Goal: Information Seeking & Learning: Learn about a topic

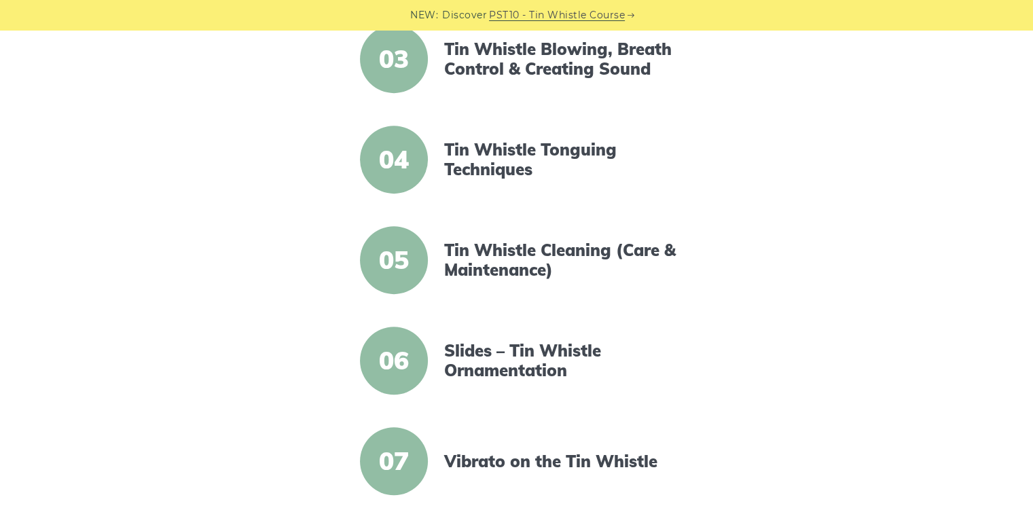
scroll to position [567, 0]
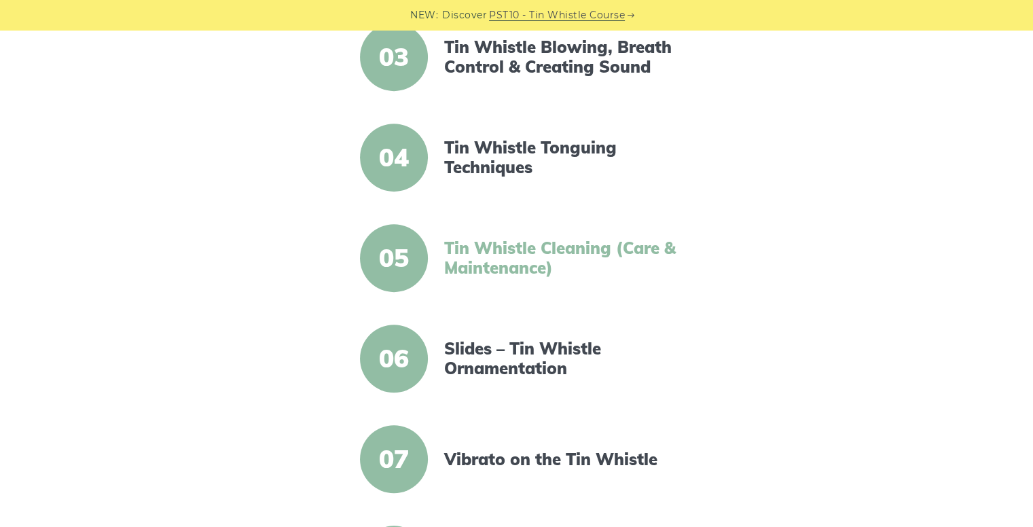
click at [506, 251] on link "Tin Whistle Cleaning (Care & Maintenance)" at bounding box center [561, 257] width 234 height 39
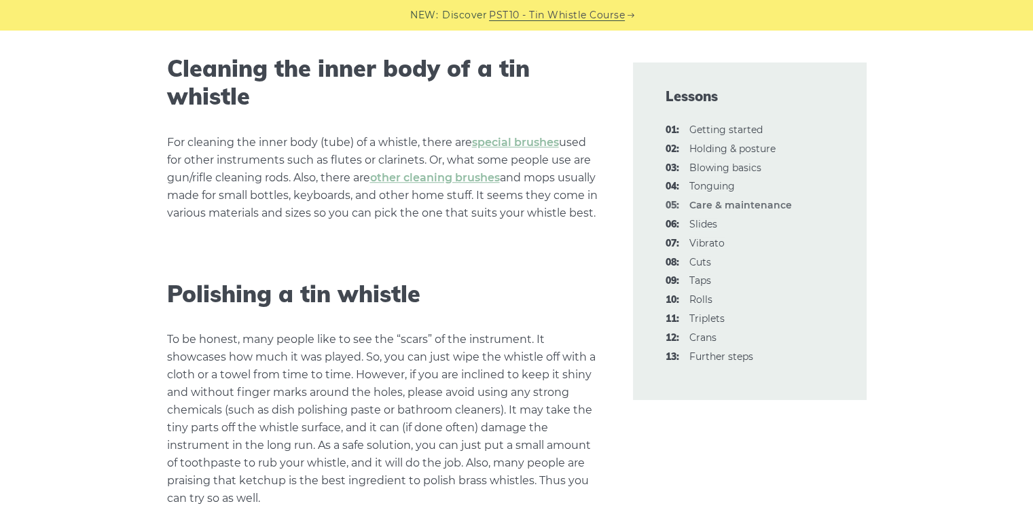
scroll to position [1208, 0]
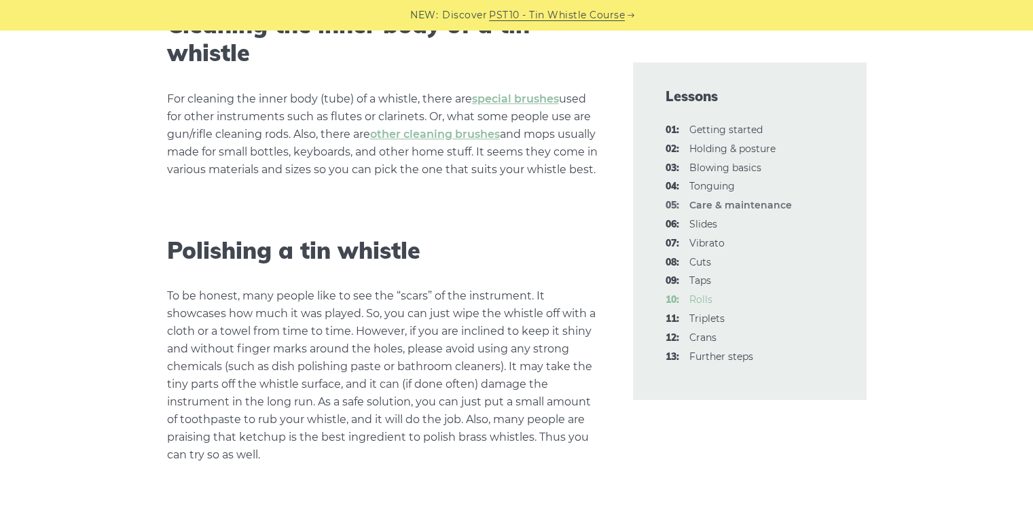
click at [705, 301] on link "10: Rolls" at bounding box center [700, 299] width 23 height 12
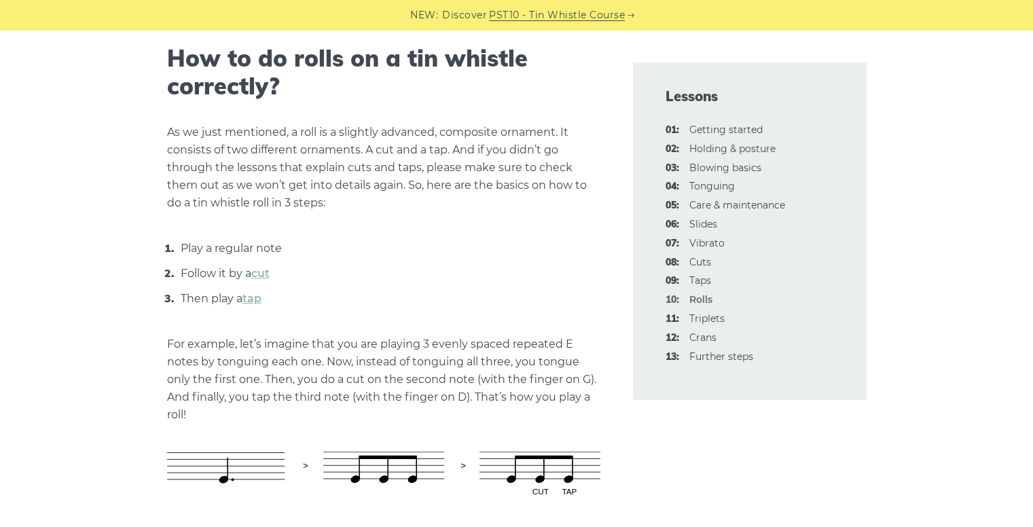
scroll to position [494, 0]
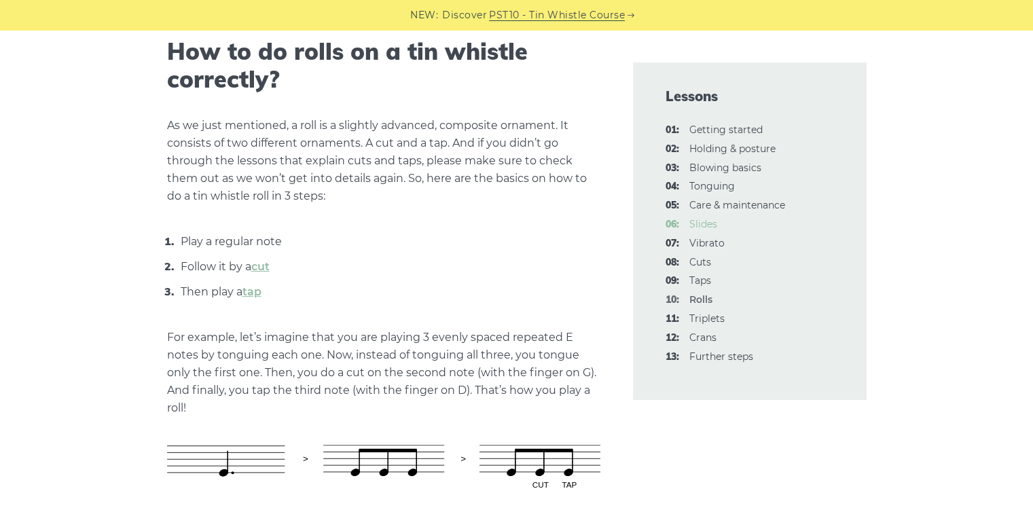
click at [698, 225] on link "06: Slides" at bounding box center [703, 224] width 28 height 12
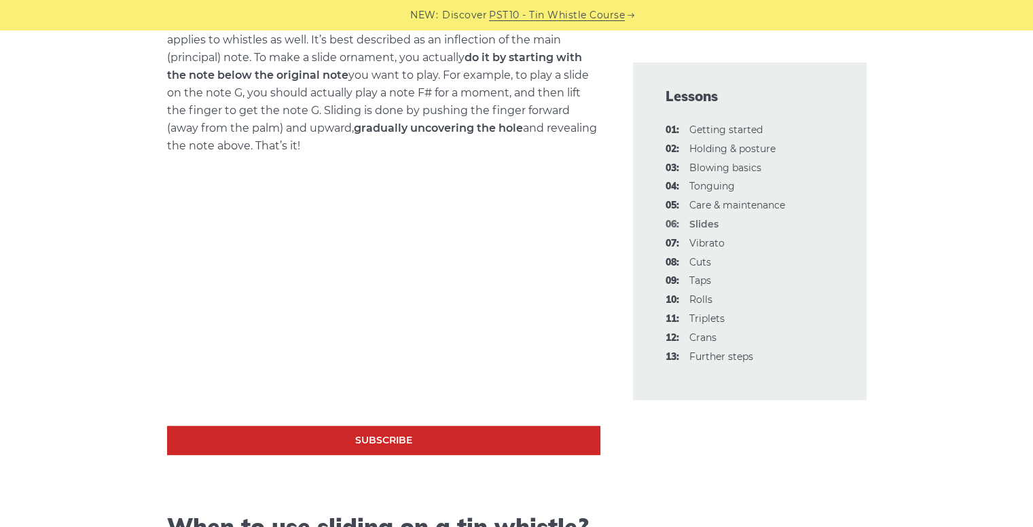
scroll to position [581, 0]
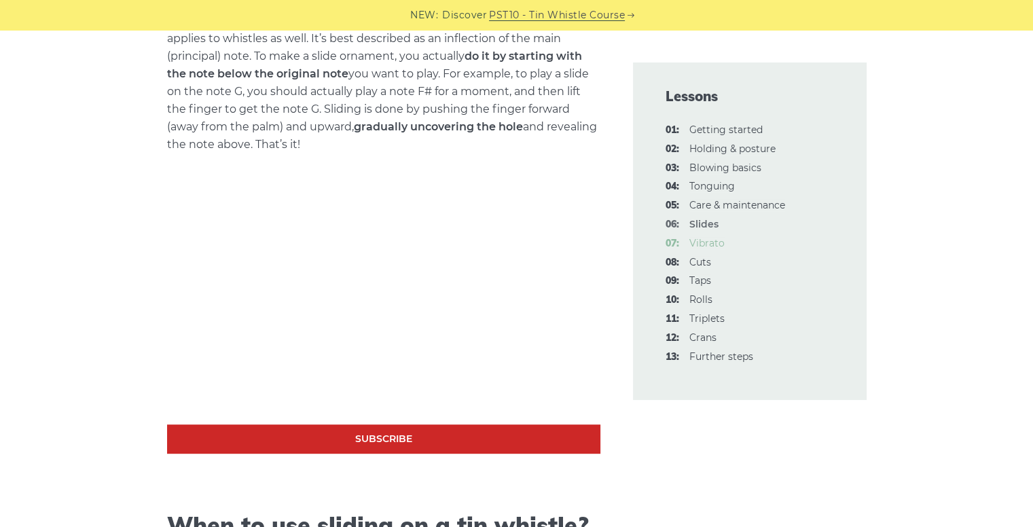
click at [700, 242] on link "07: Vibrato" at bounding box center [706, 243] width 35 height 12
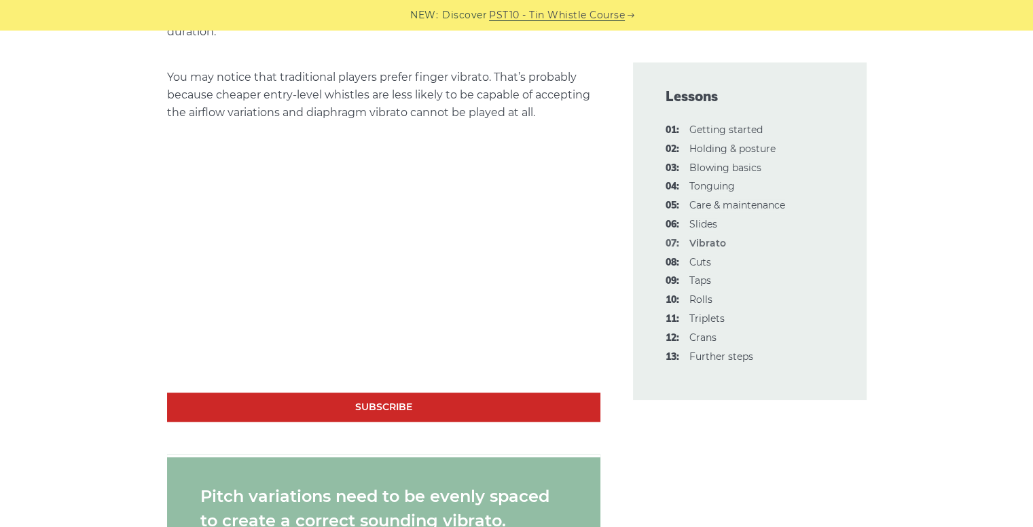
scroll to position [1252, 0]
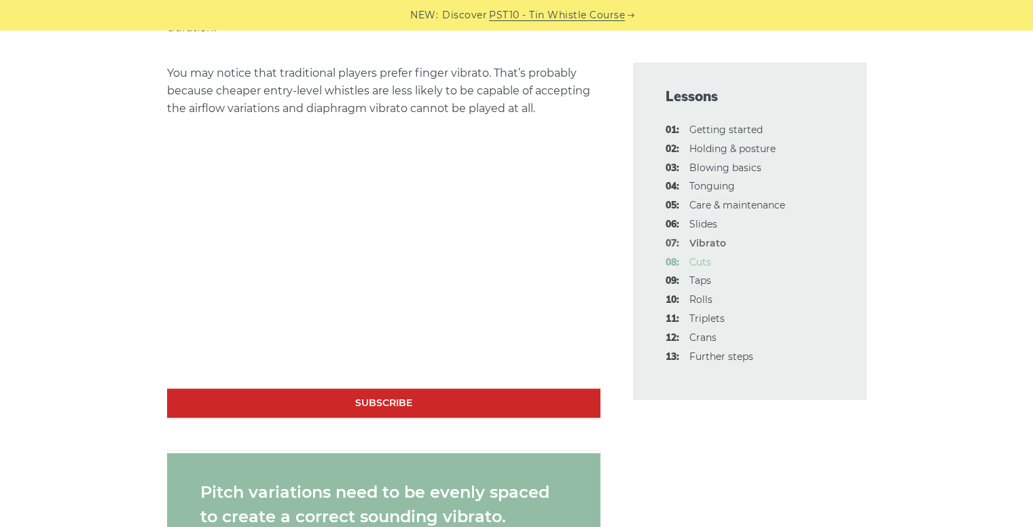
click at [696, 262] on link "08: Cuts" at bounding box center [700, 262] width 22 height 12
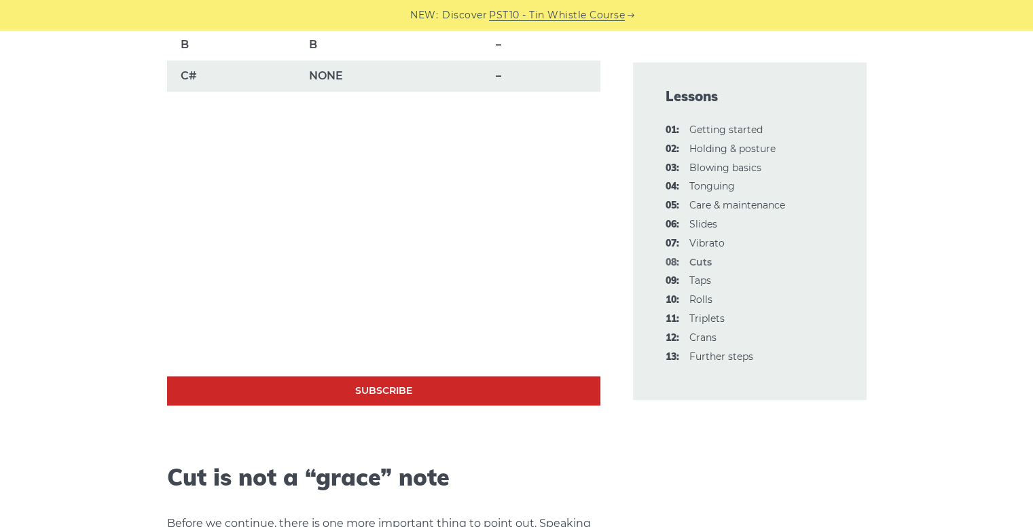
scroll to position [1243, 0]
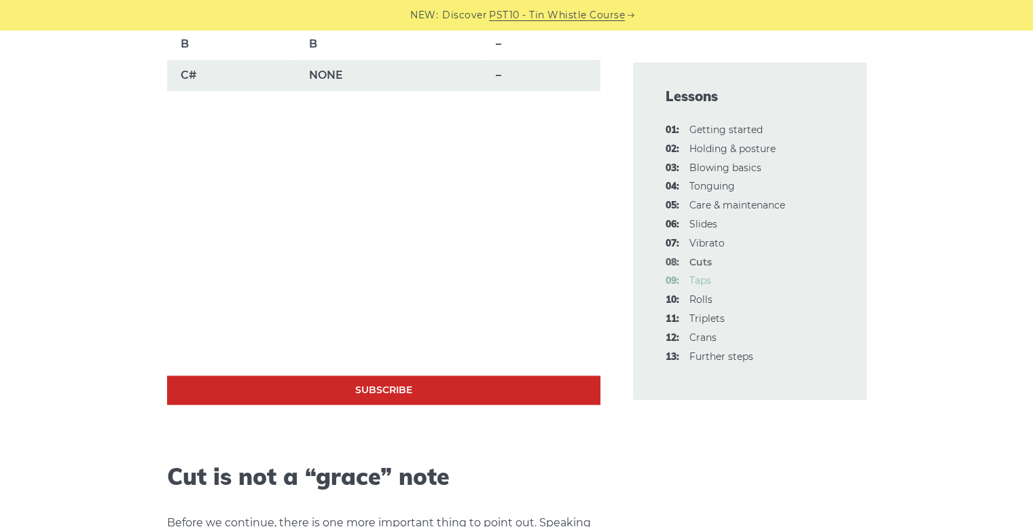
click at [695, 281] on link "09: Taps" at bounding box center [700, 280] width 22 height 12
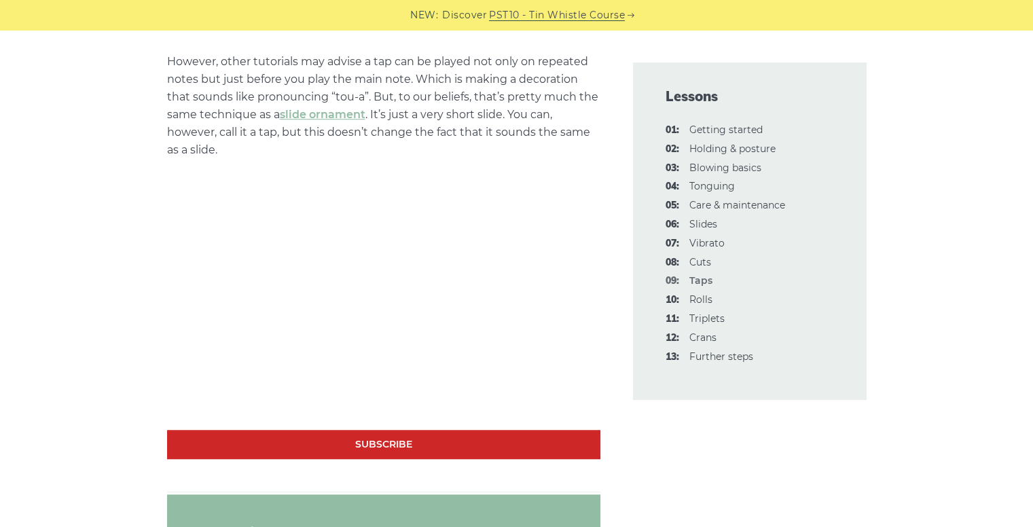
scroll to position [924, 0]
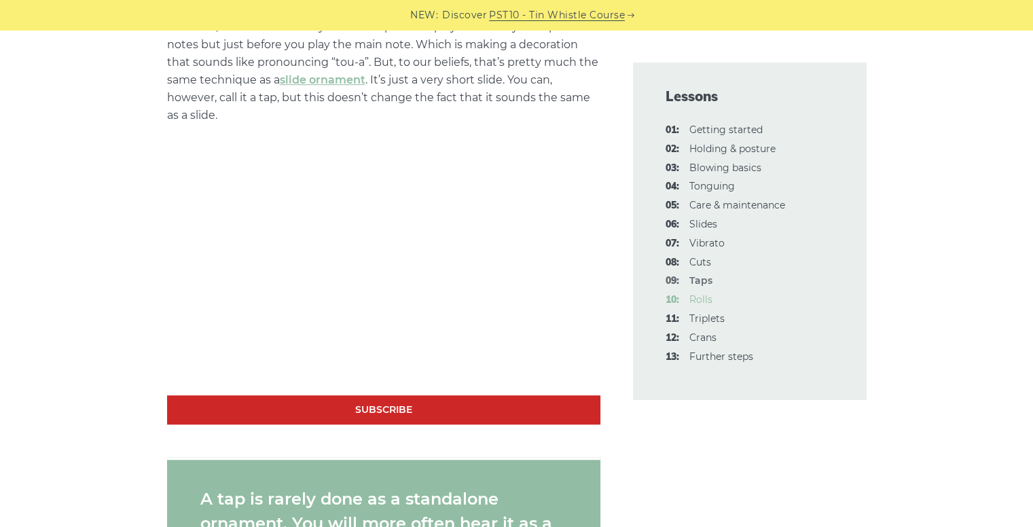
click at [695, 297] on link "10: Rolls" at bounding box center [700, 299] width 23 height 12
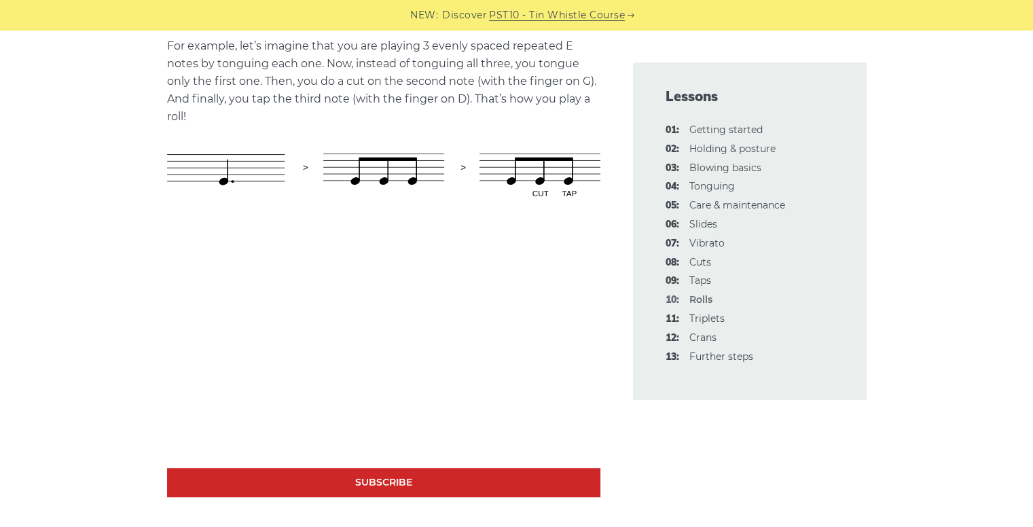
scroll to position [803, 0]
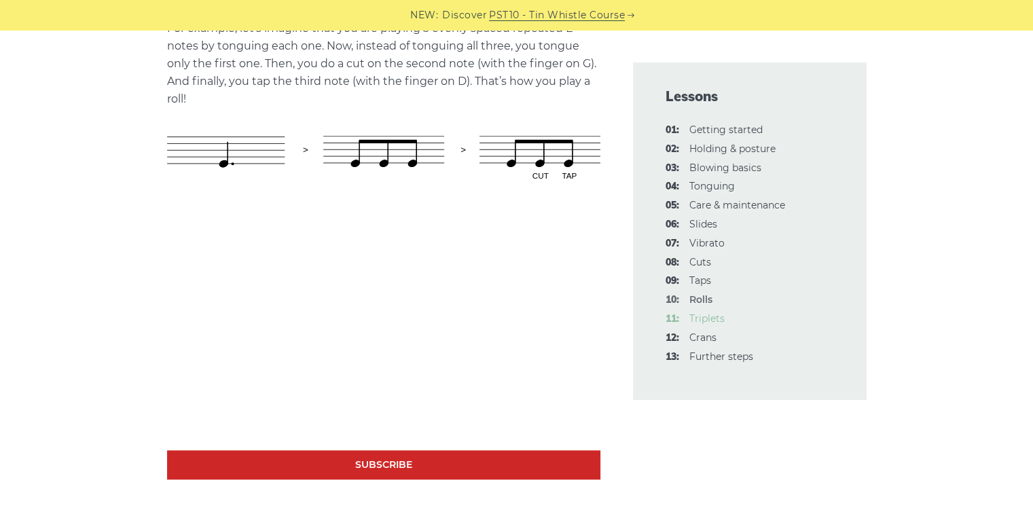
click at [709, 319] on link "11: Triplets" at bounding box center [706, 318] width 35 height 12
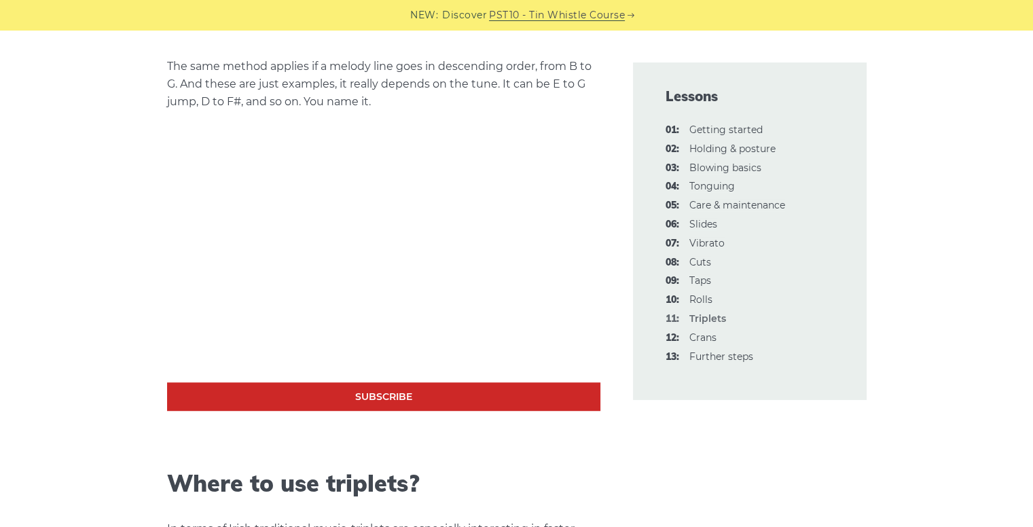
scroll to position [810, 0]
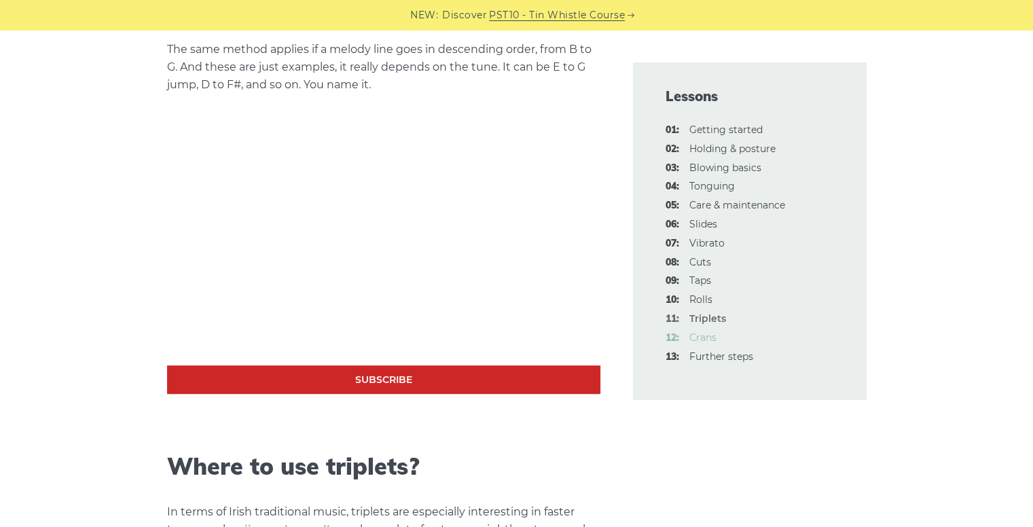
click at [698, 338] on link "12: Crans" at bounding box center [702, 337] width 27 height 12
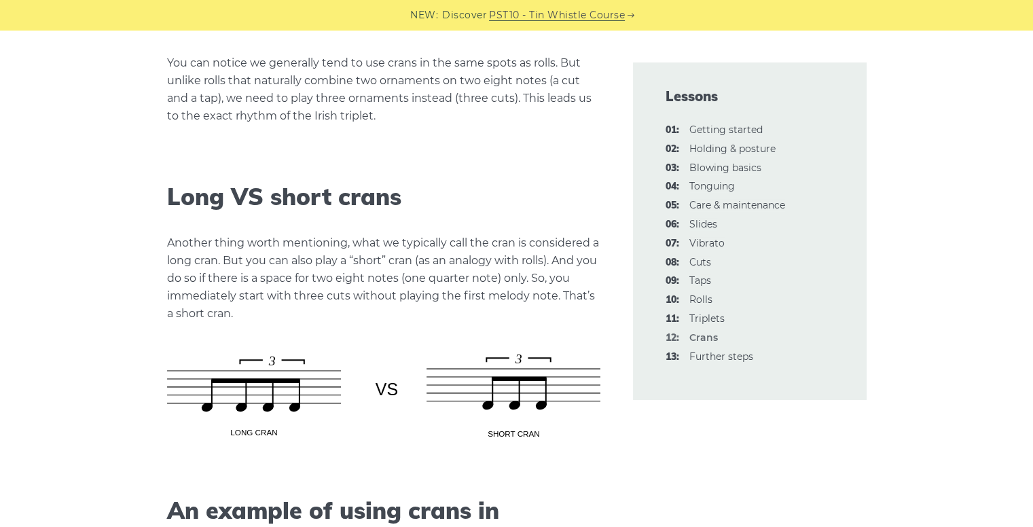
scroll to position [1926, 0]
click at [714, 354] on link "13: Further steps" at bounding box center [721, 356] width 64 height 12
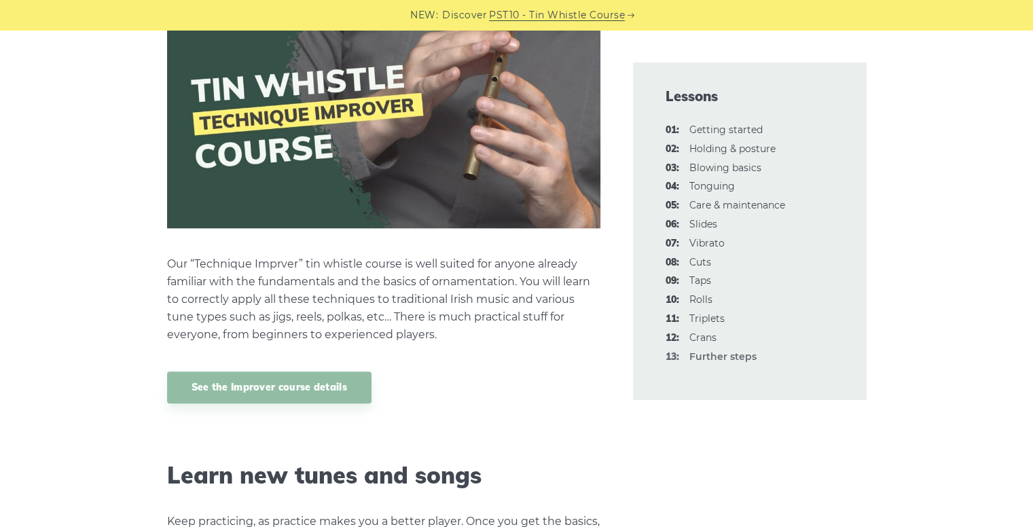
scroll to position [1259, 0]
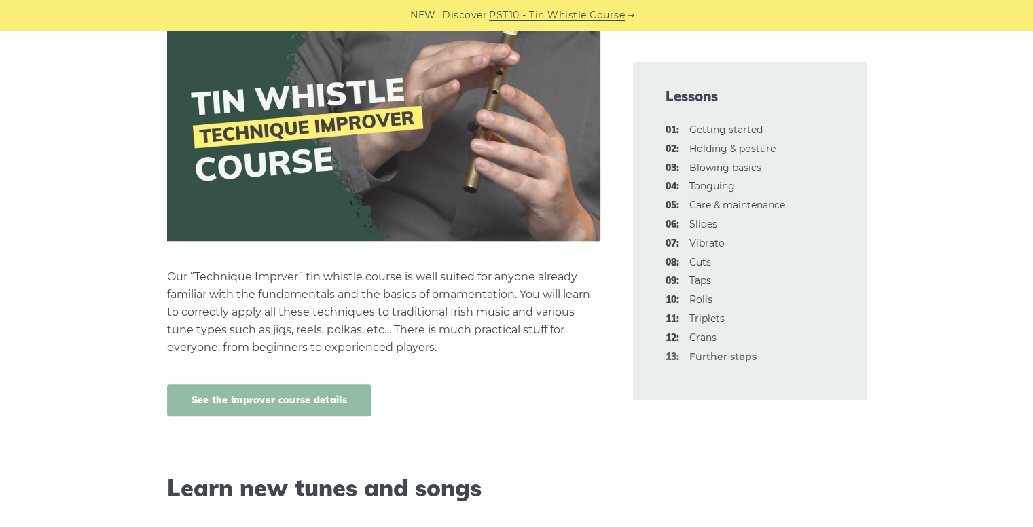
click at [230, 398] on link "See the Improver course details" at bounding box center [269, 400] width 204 height 32
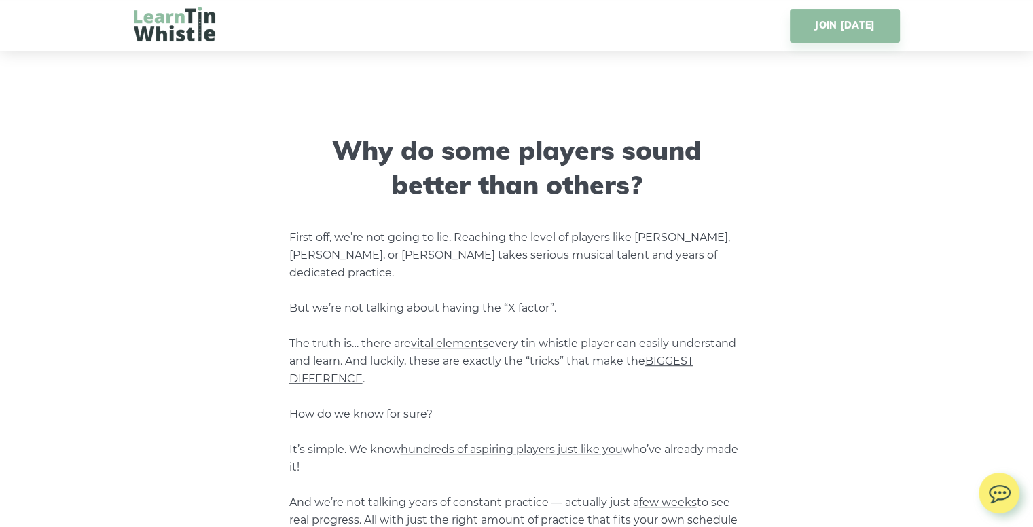
scroll to position [682, 0]
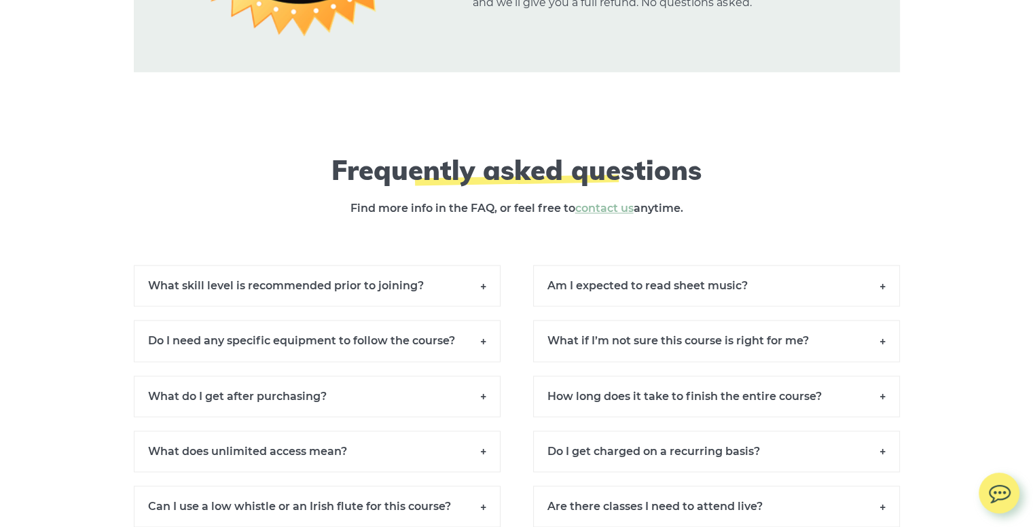
scroll to position [12258, 0]
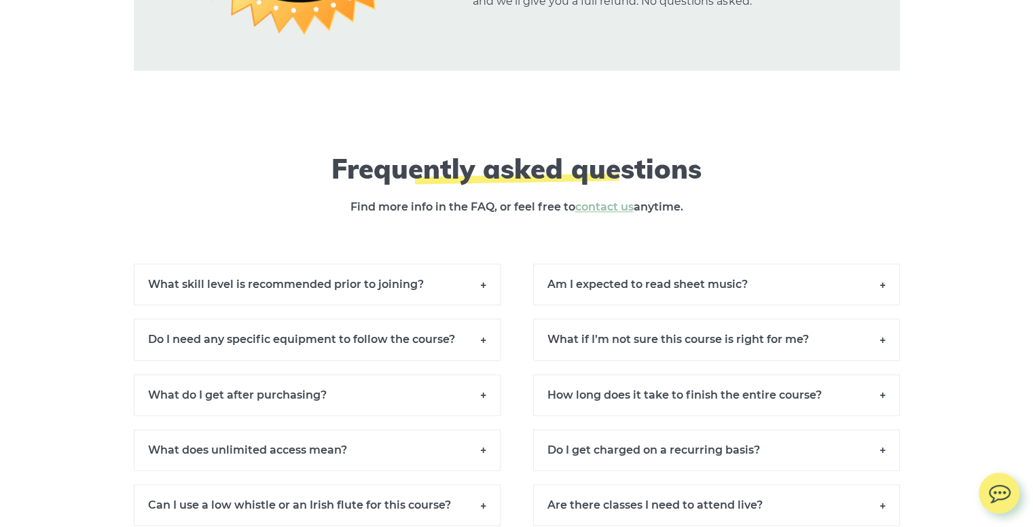
click at [309, 374] on h6 "What do I get after purchasing?" at bounding box center [317, 394] width 367 height 41
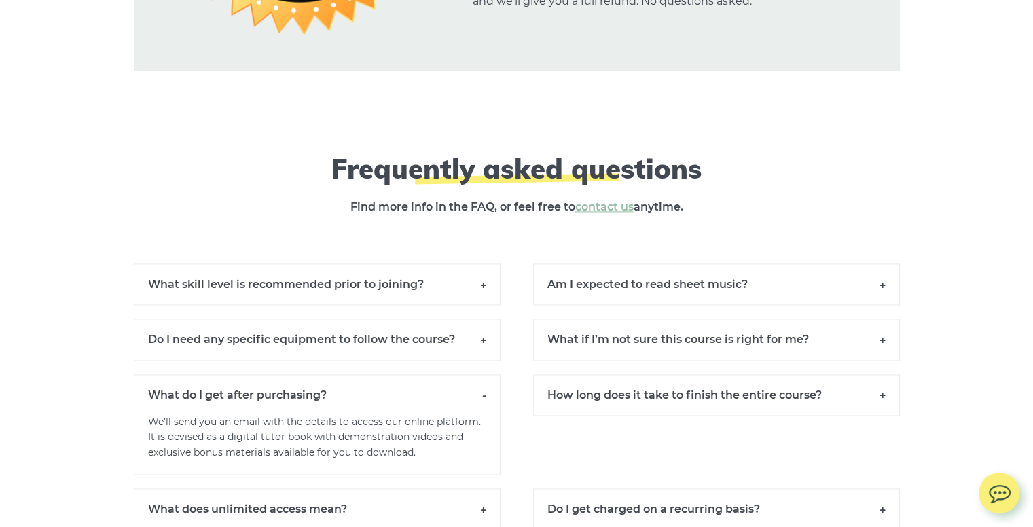
click at [235, 264] on h6 "What skill level is recommended prior to joining?" at bounding box center [317, 284] width 367 height 41
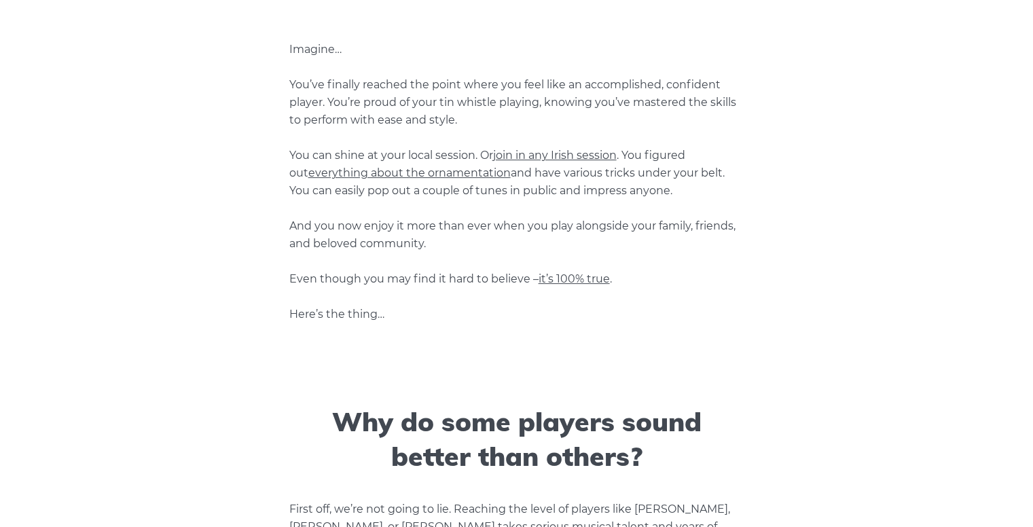
scroll to position [0, 0]
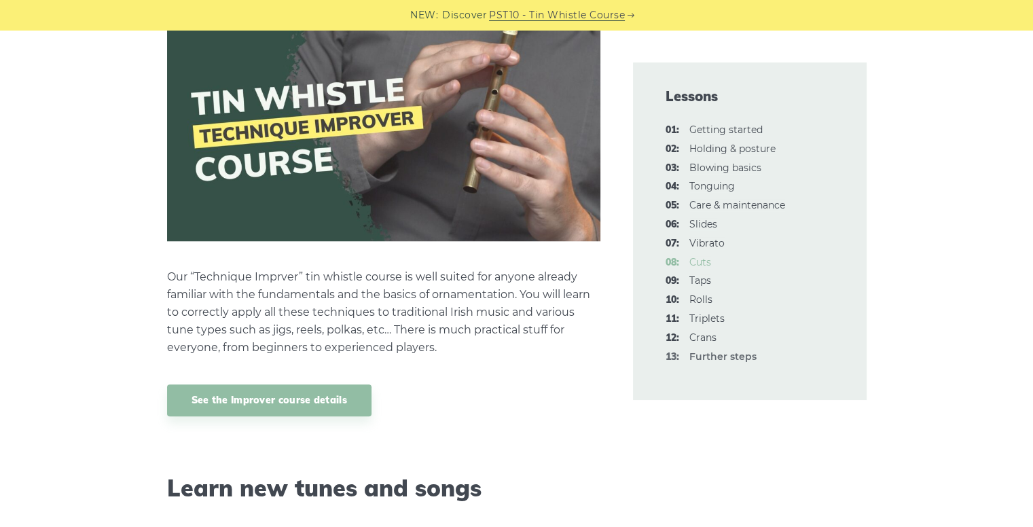
click at [698, 261] on link "08: Cuts" at bounding box center [700, 262] width 22 height 12
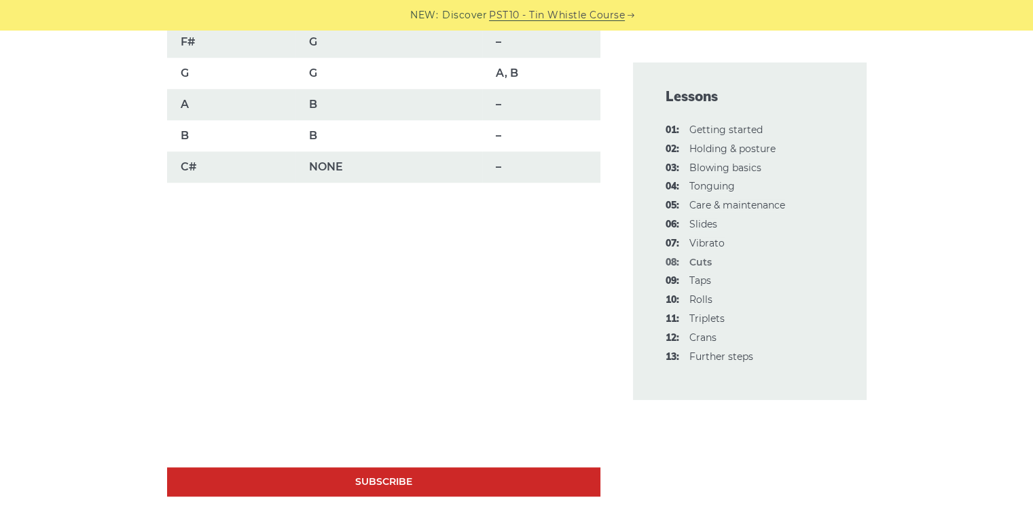
scroll to position [1192, 0]
